Goal: Navigation & Orientation: Understand site structure

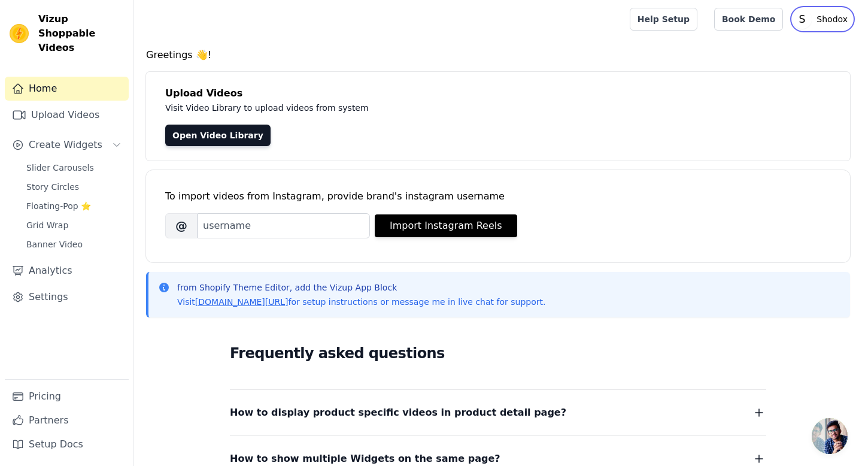
click at [806, 19] on text "S" at bounding box center [802, 19] width 7 height 12
click at [769, 71] on link "Help Docs" at bounding box center [795, 71] width 115 height 22
click at [52, 259] on link "Analytics" at bounding box center [67, 271] width 124 height 24
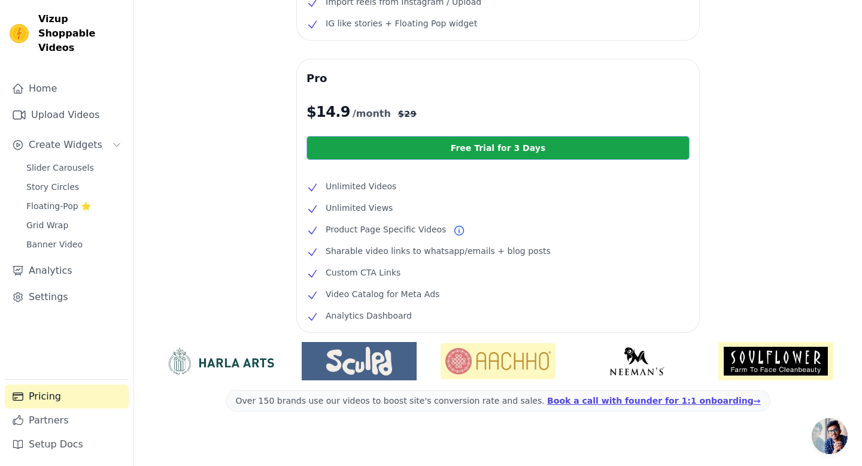
scroll to position [217, 0]
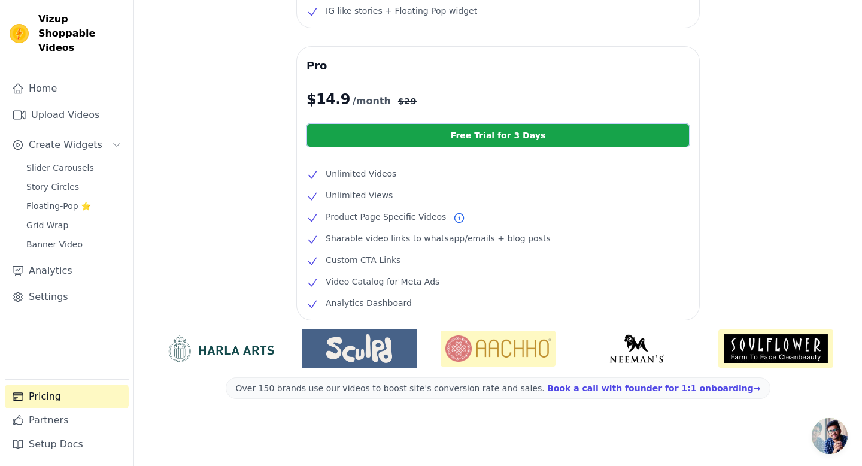
click at [488, 251] on ul "Unlimited Videos Unlimited Views Product Page Specific Videos Sharable video li…" at bounding box center [498, 238] width 383 height 144
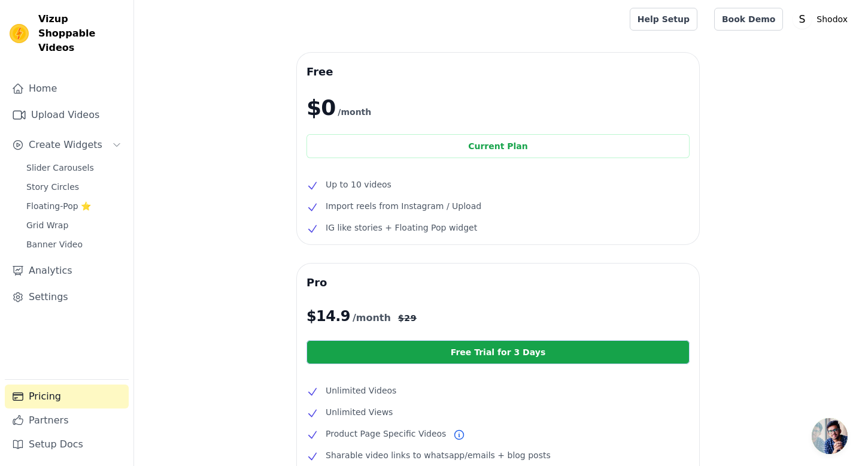
scroll to position [0, 0]
click at [42, 85] on link "Home" at bounding box center [67, 89] width 124 height 24
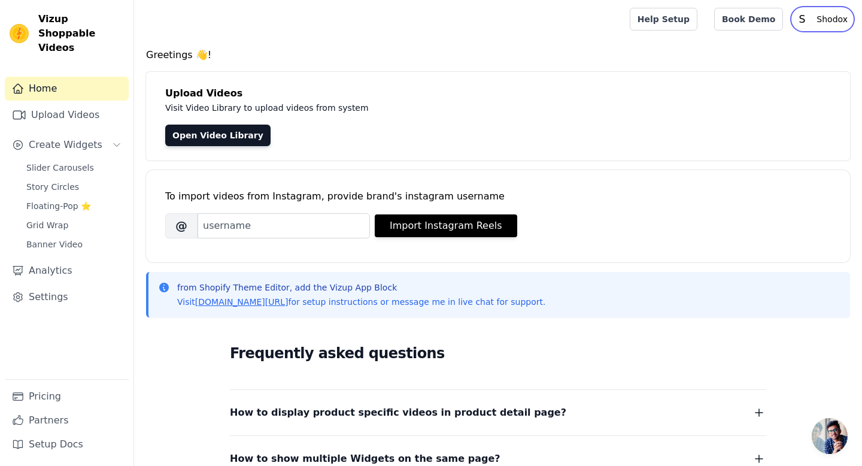
click at [835, 16] on p "Shodox" at bounding box center [832, 19] width 41 height 22
click at [592, 78] on div "Upload Videos Visit Video Library to upload videos from system Open Video Libra…" at bounding box center [498, 116] width 704 height 89
click at [43, 105] on link "Upload Videos" at bounding box center [67, 115] width 124 height 24
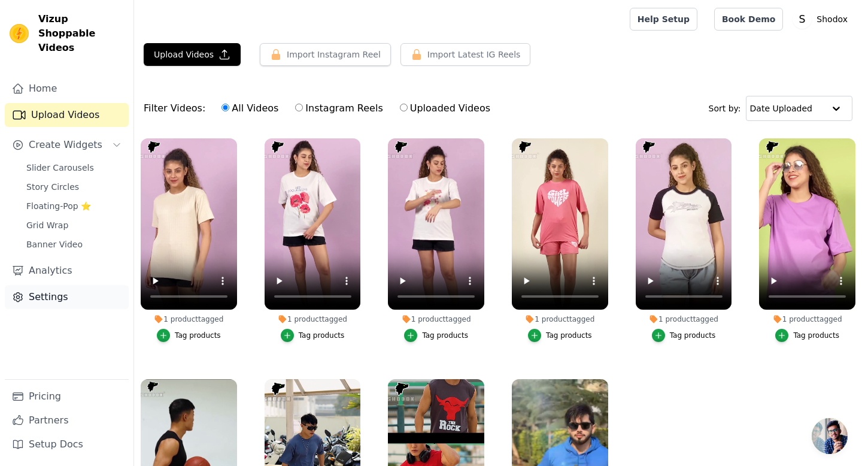
click at [47, 285] on link "Settings" at bounding box center [67, 297] width 124 height 24
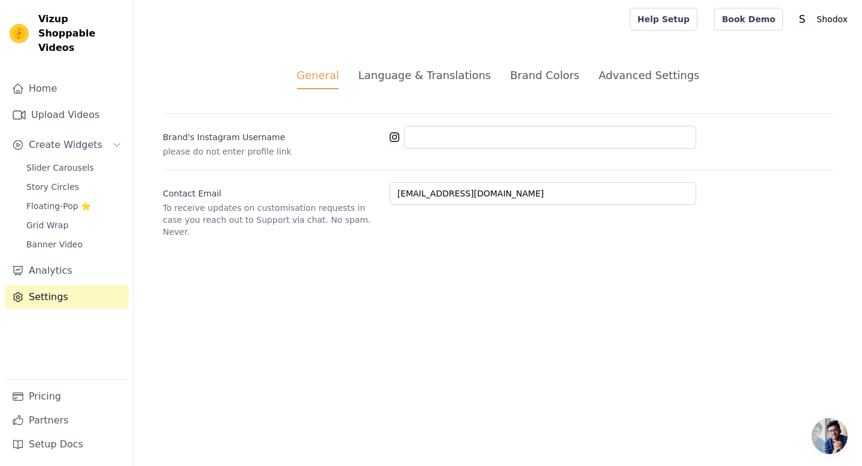
click at [433, 78] on div "Language & Translations" at bounding box center [424, 75] width 133 height 16
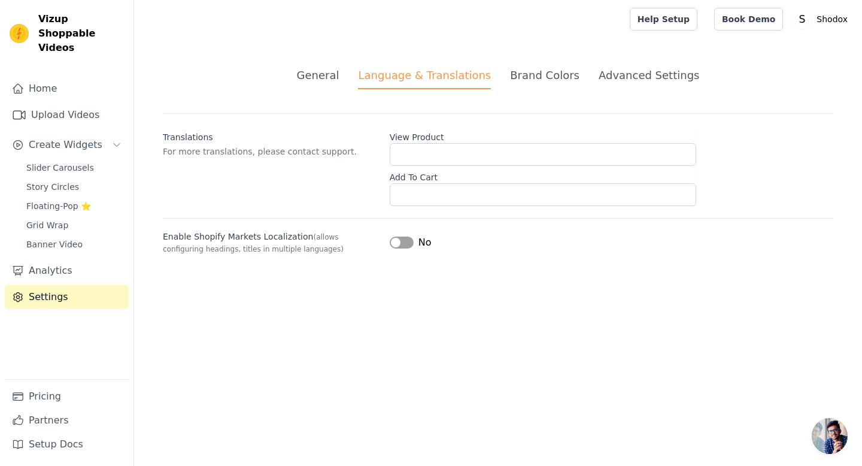
click at [526, 78] on div "Brand Colors" at bounding box center [544, 75] width 69 height 16
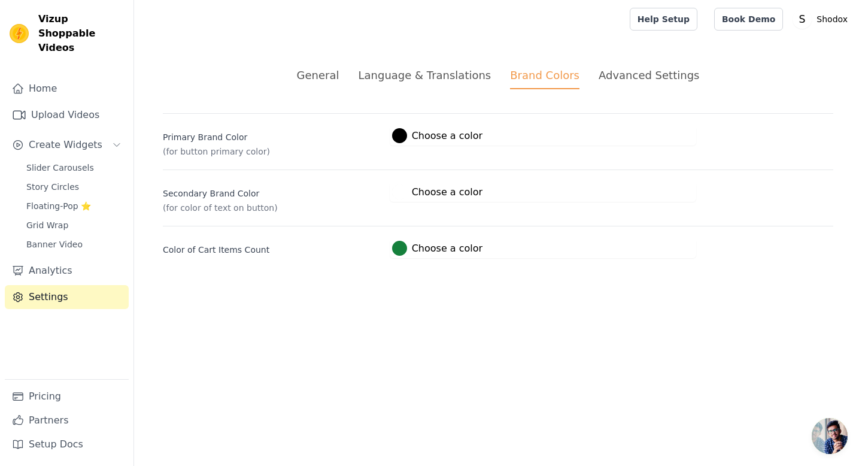
click at [639, 69] on div "Advanced Settings" at bounding box center [649, 75] width 101 height 16
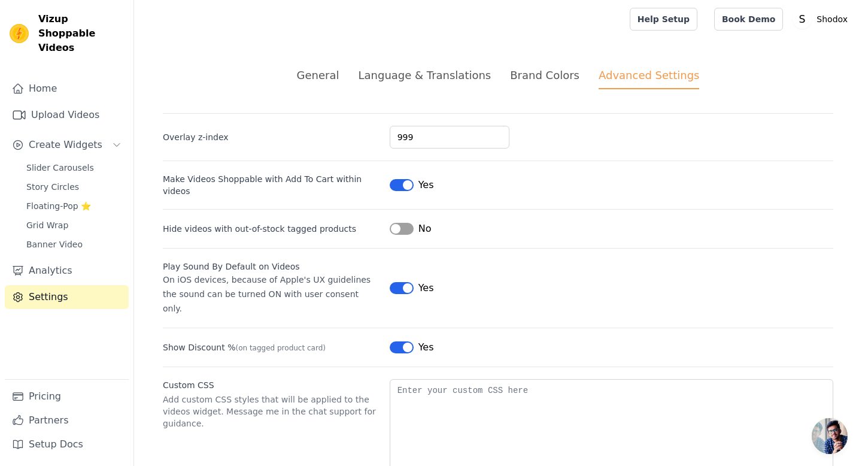
click at [528, 80] on div "Brand Colors" at bounding box center [544, 75] width 69 height 16
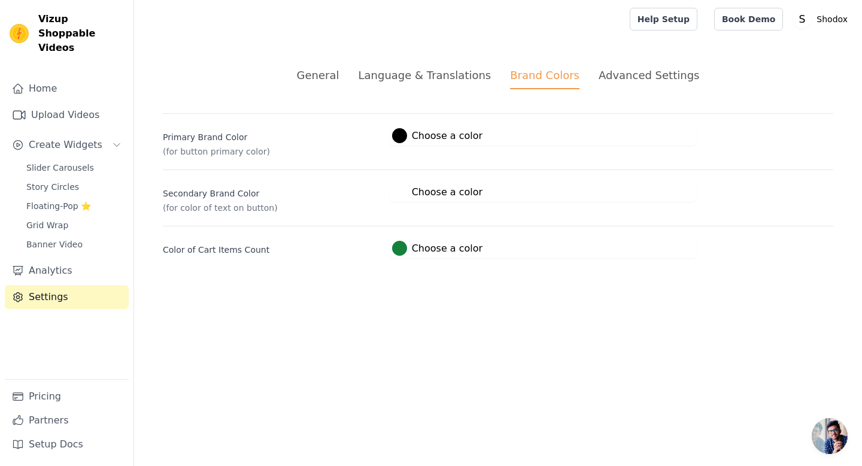
click at [461, 77] on div "Language & Translations" at bounding box center [424, 75] width 133 height 16
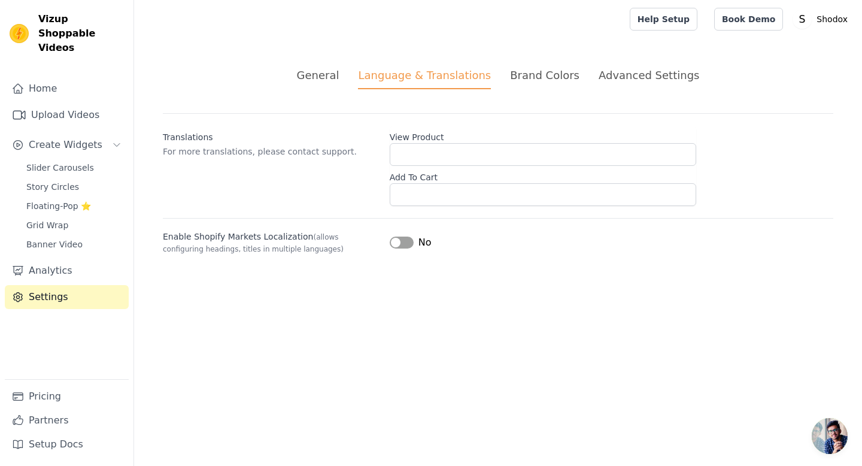
click at [332, 92] on div "General Language & Translations Brand Colors Advanced Settings unsaved changes …" at bounding box center [498, 160] width 728 height 245
click at [59, 427] on link "Partners" at bounding box center [67, 420] width 124 height 24
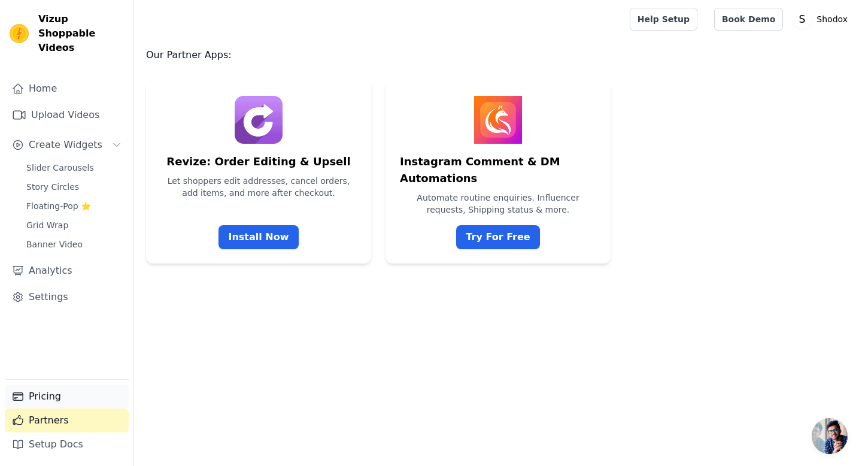
click at [49, 401] on link "Pricing" at bounding box center [67, 396] width 124 height 24
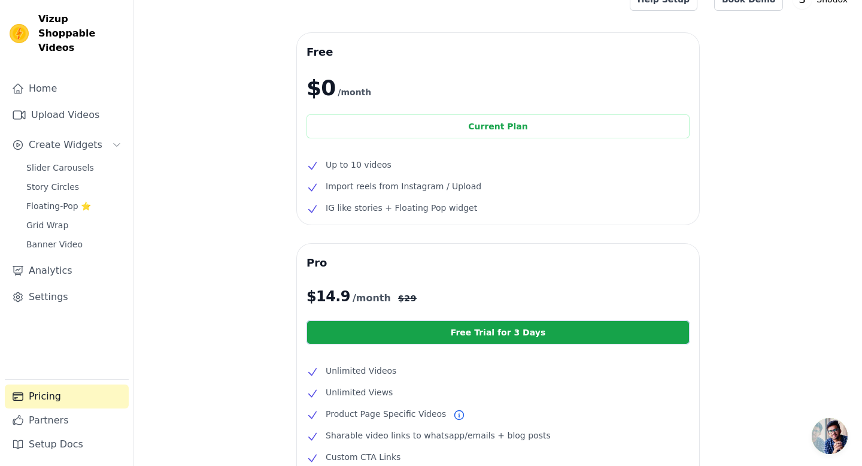
scroll to position [25, 0]
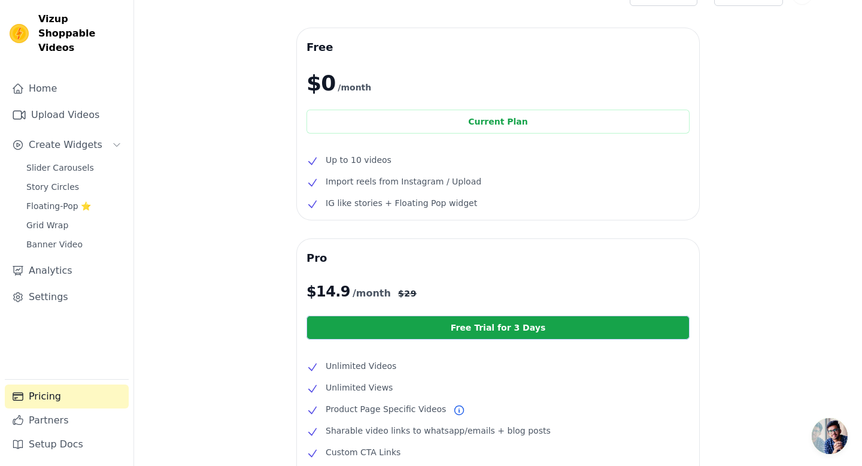
click at [463, 161] on li "Up to 10 videos" at bounding box center [498, 160] width 383 height 14
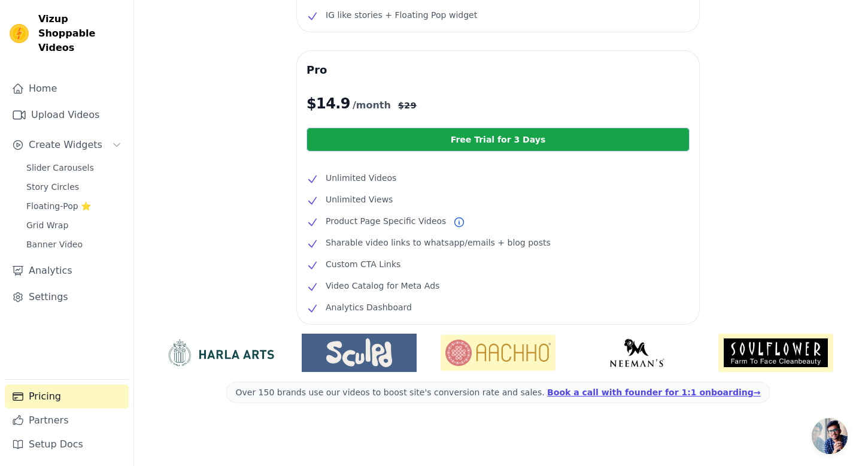
scroll to position [217, 0]
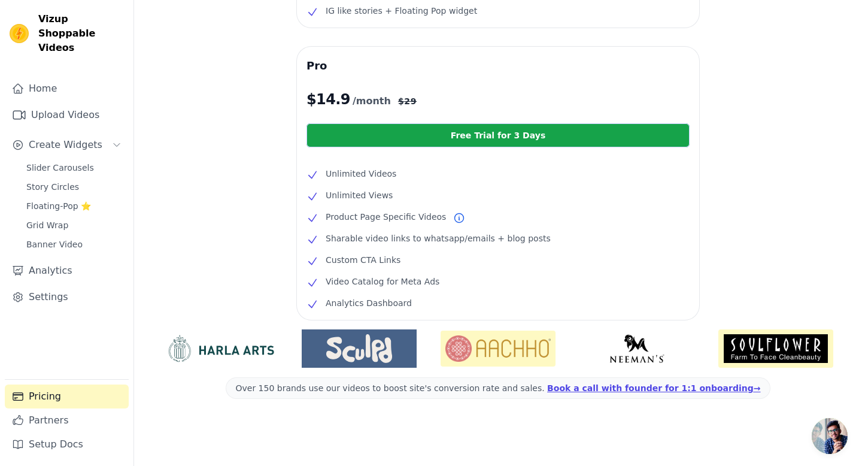
click at [443, 260] on li "Custom CTA Links" at bounding box center [498, 260] width 383 height 14
click at [837, 445] on span "Open chat" at bounding box center [830, 436] width 36 height 36
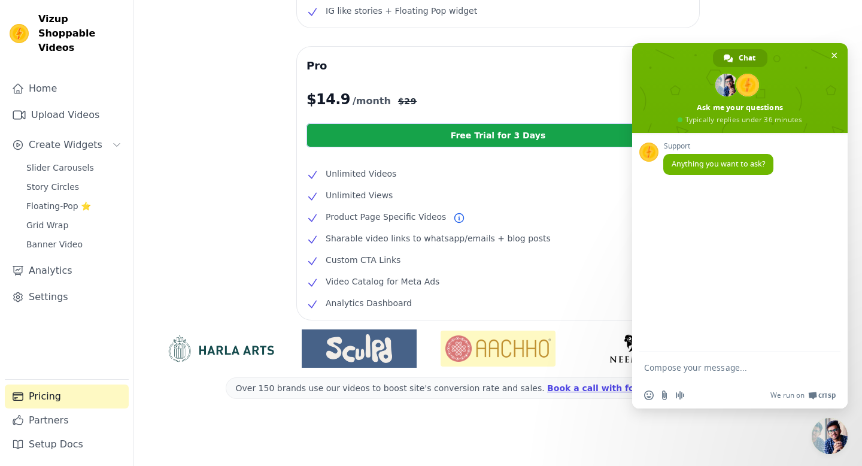
scroll to position [0, 0]
click at [837, 445] on span "Close chat" at bounding box center [830, 436] width 36 height 36
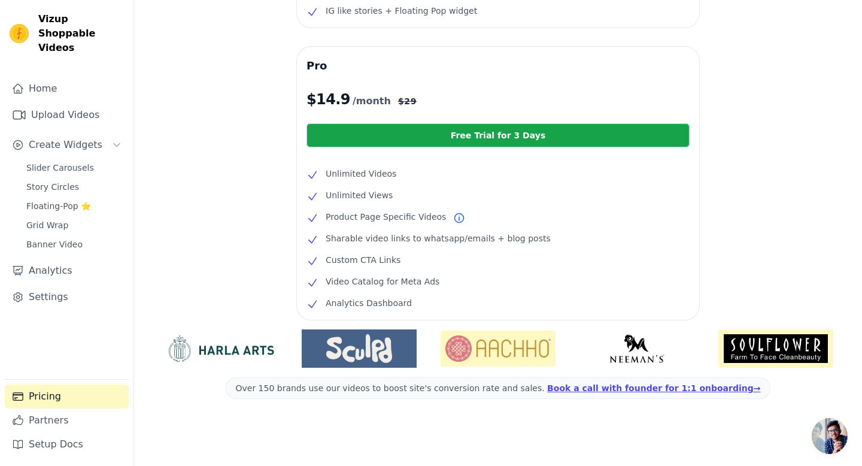
click at [837, 445] on span "Open chat" at bounding box center [830, 436] width 36 height 36
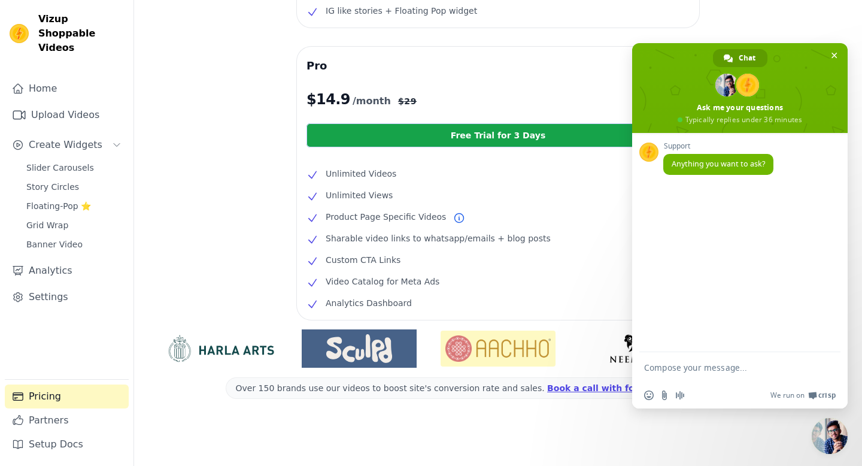
click at [837, 445] on span "Close chat" at bounding box center [830, 436] width 36 height 36
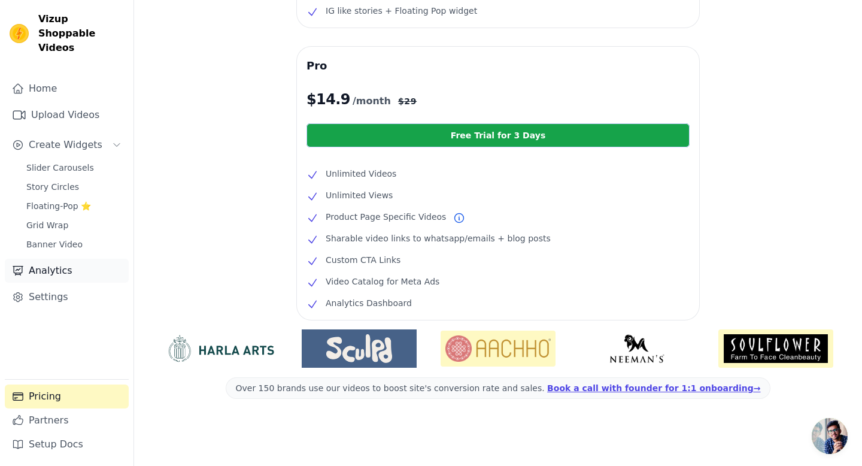
click at [37, 263] on link "Analytics" at bounding box center [67, 271] width 124 height 24
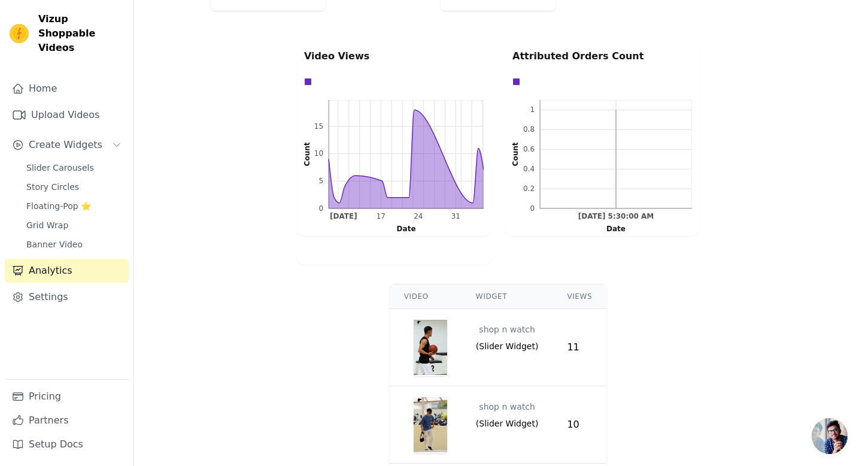
scroll to position [322, 0]
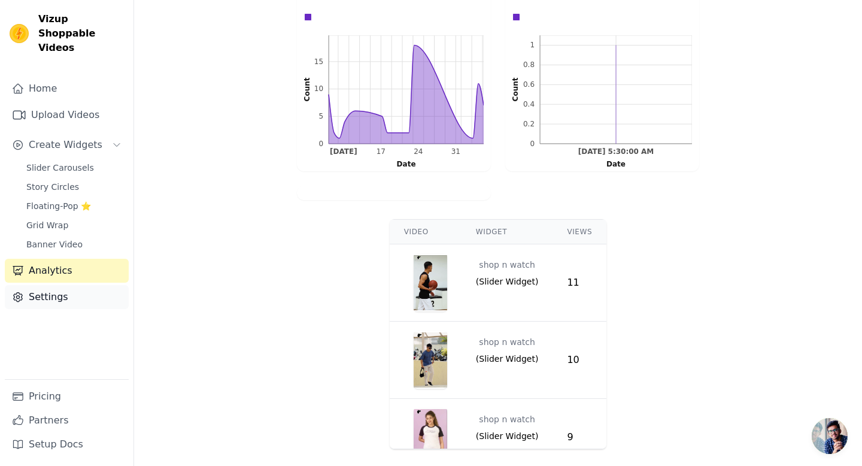
click at [31, 285] on link "Settings" at bounding box center [67, 297] width 124 height 24
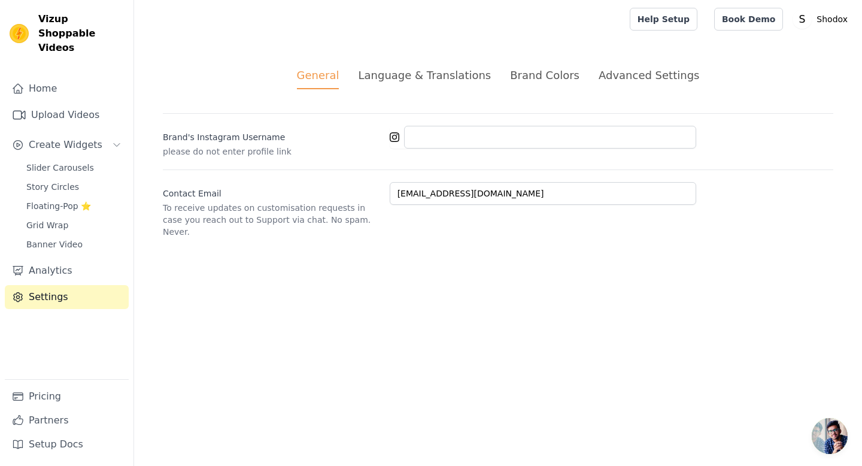
click at [471, 68] on div "Language & Translations" at bounding box center [424, 75] width 133 height 16
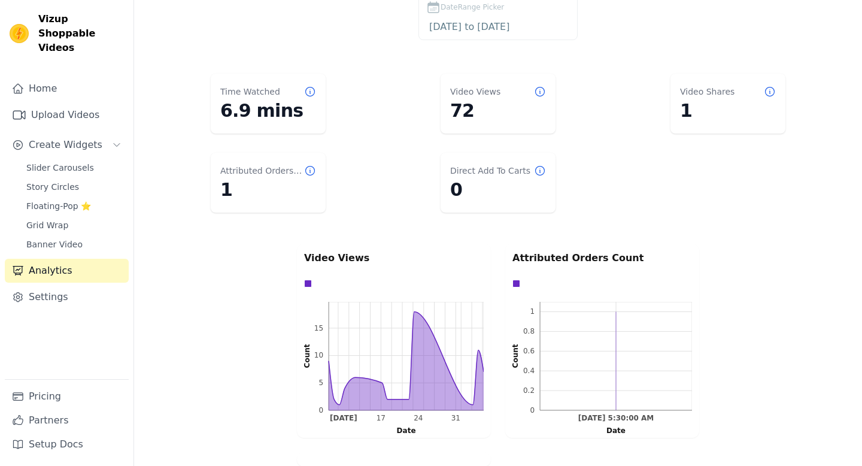
scroll to position [74, 0]
